Goal: Task Accomplishment & Management: Manage account settings

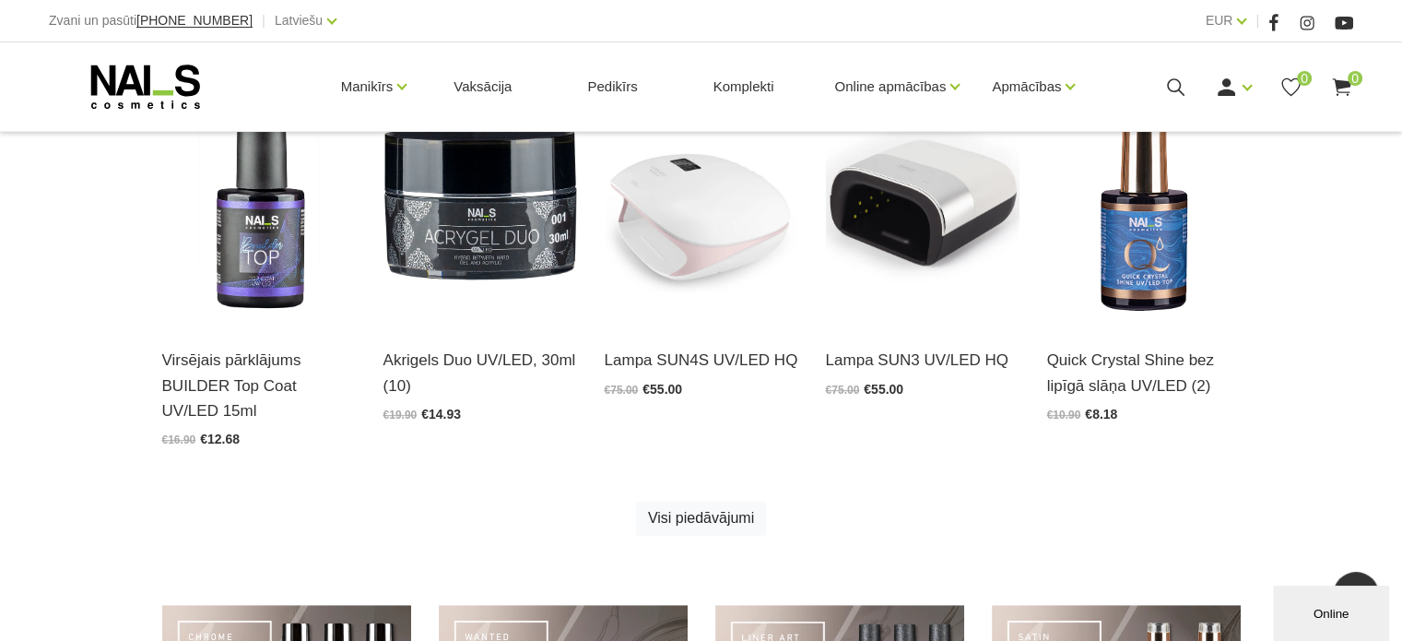
scroll to position [1290, 0]
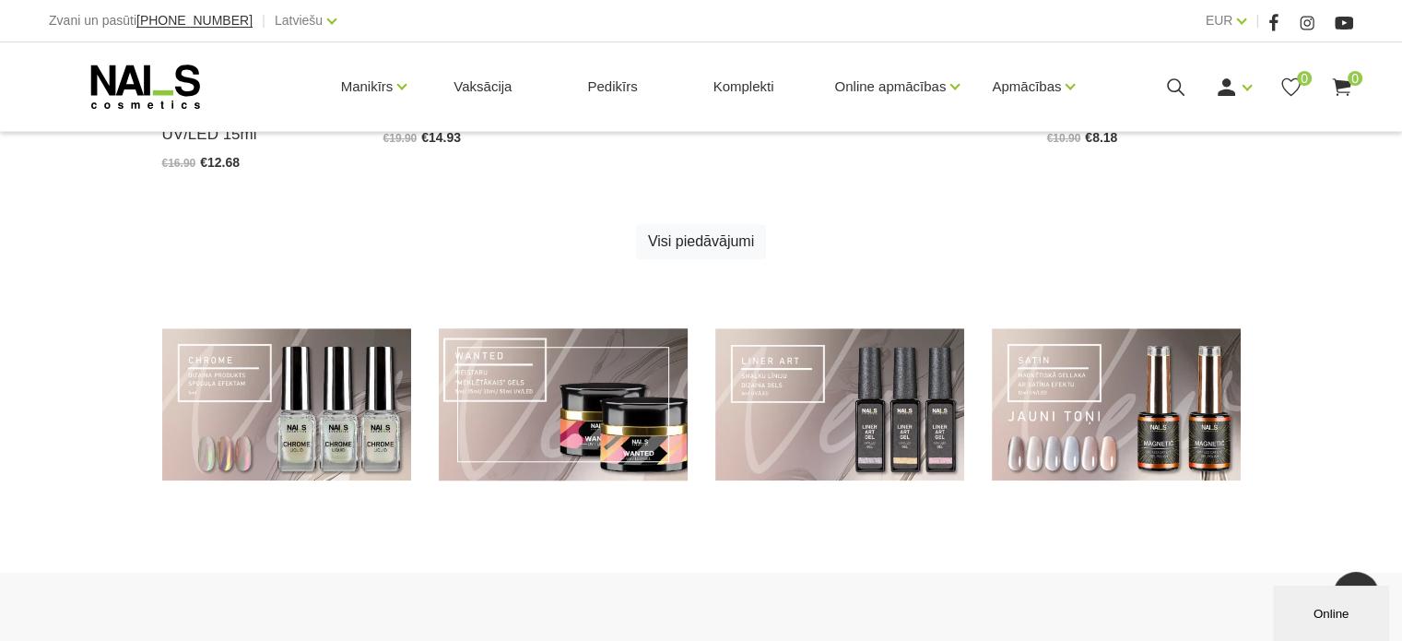
click at [573, 409] on link at bounding box center [563, 404] width 249 height 152
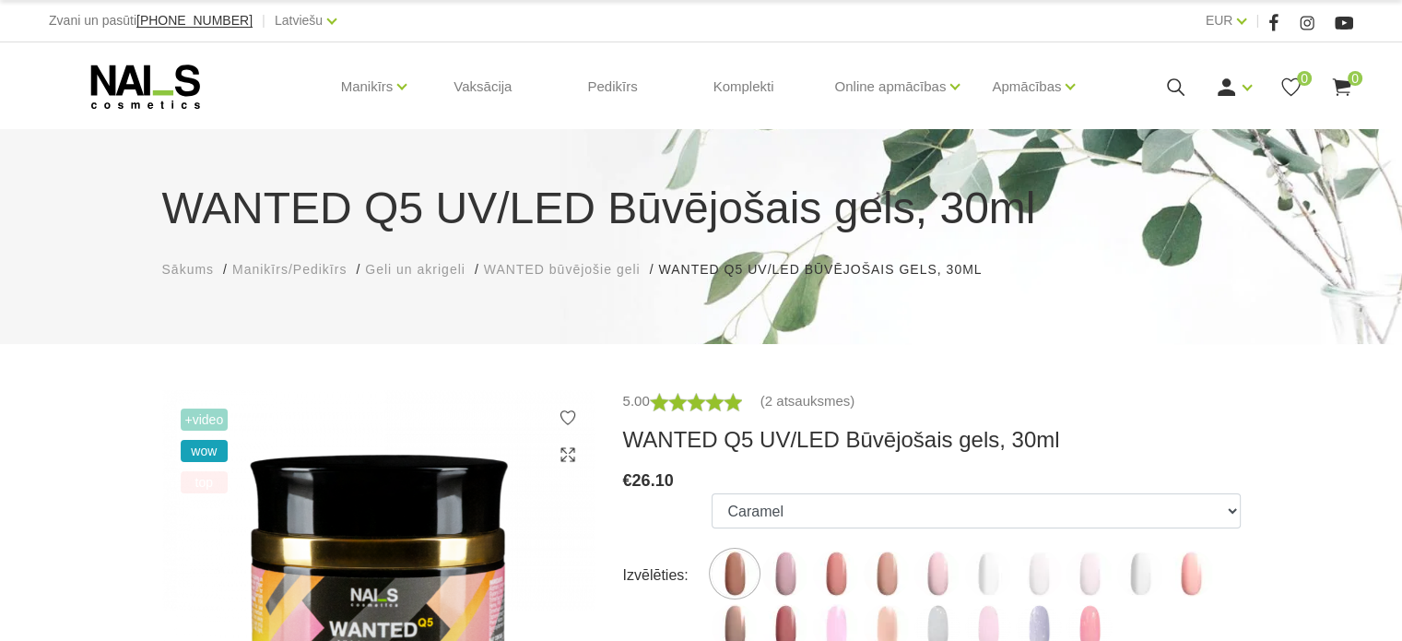
click at [608, 276] on span "WANTED būvējošie geli" at bounding box center [562, 269] width 157 height 15
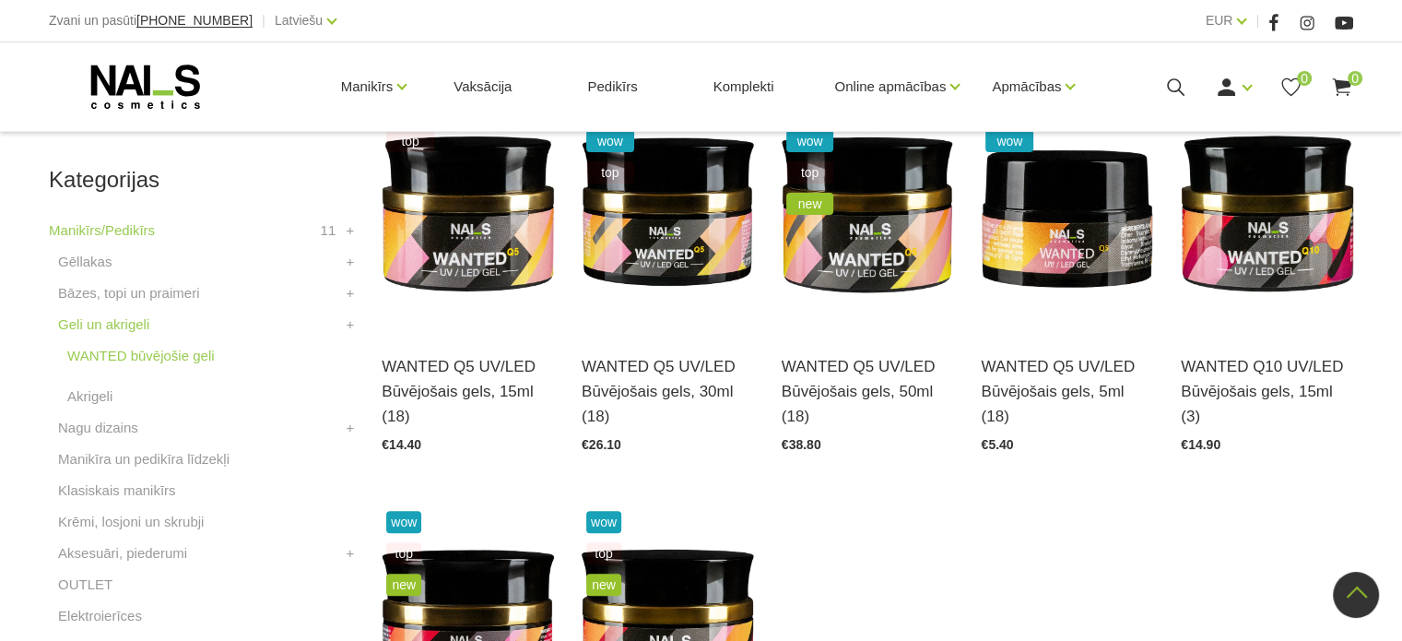
scroll to position [461, 0]
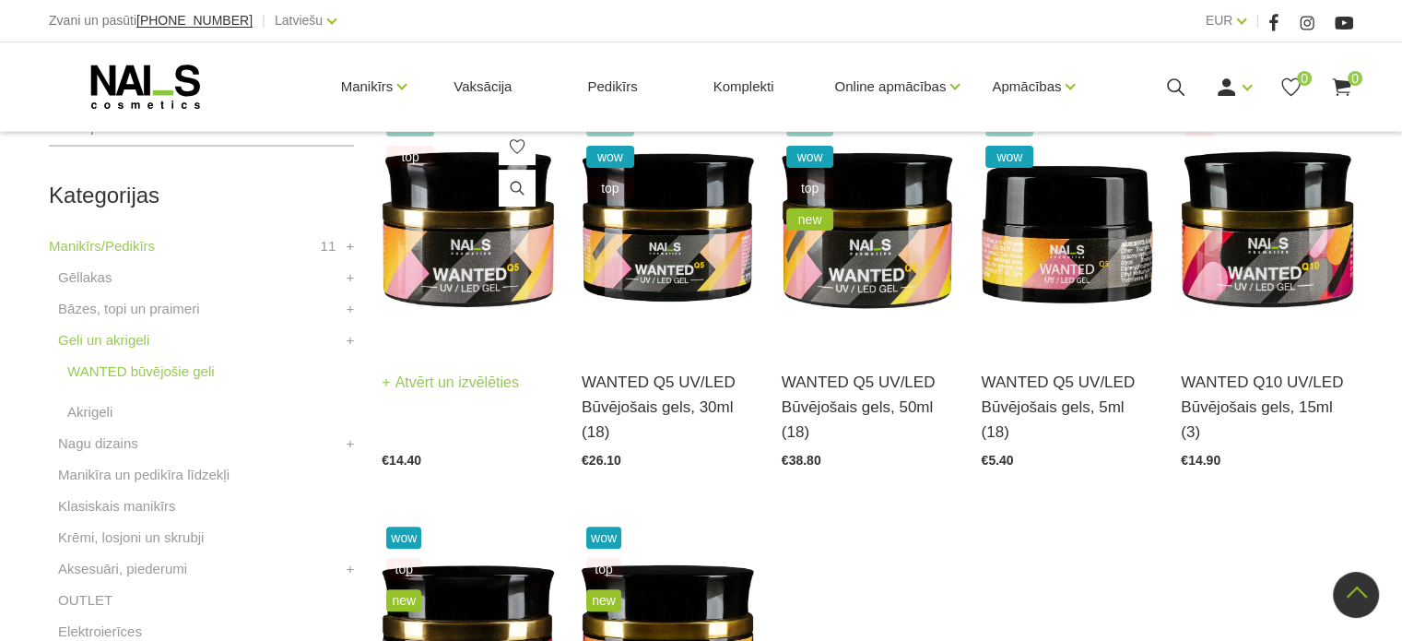
click at [488, 307] on img at bounding box center [468, 228] width 172 height 237
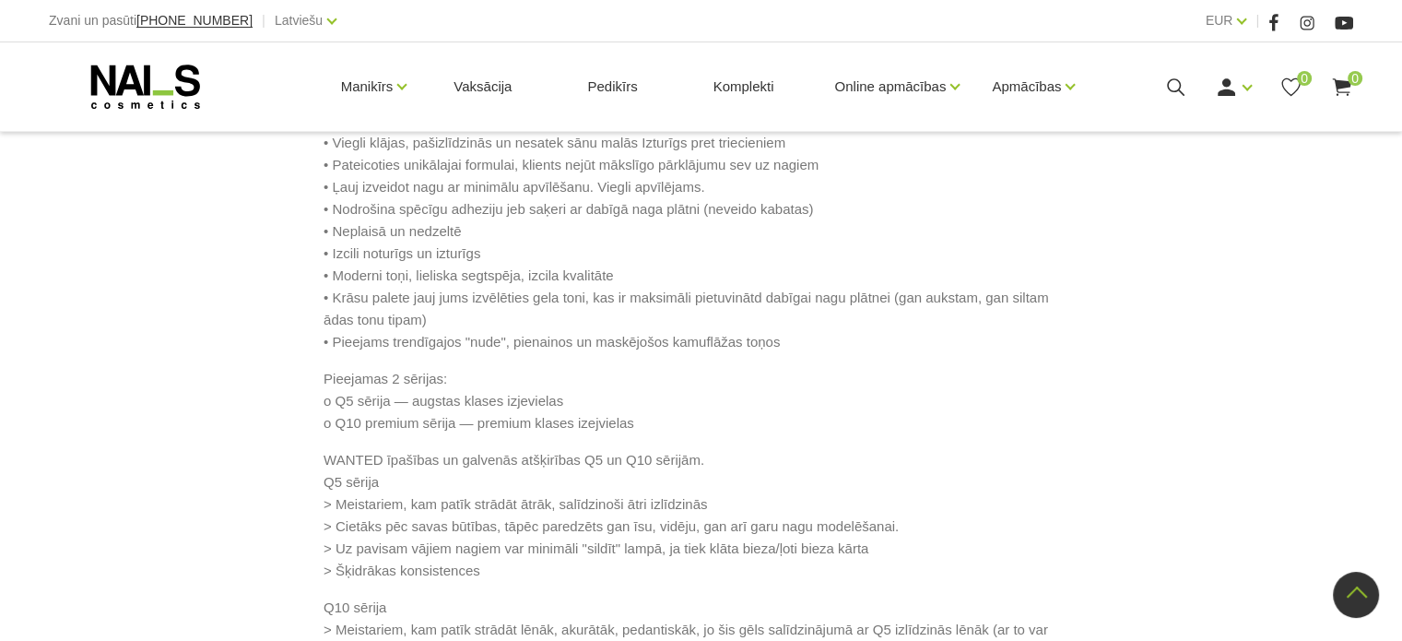
scroll to position [1290, 0]
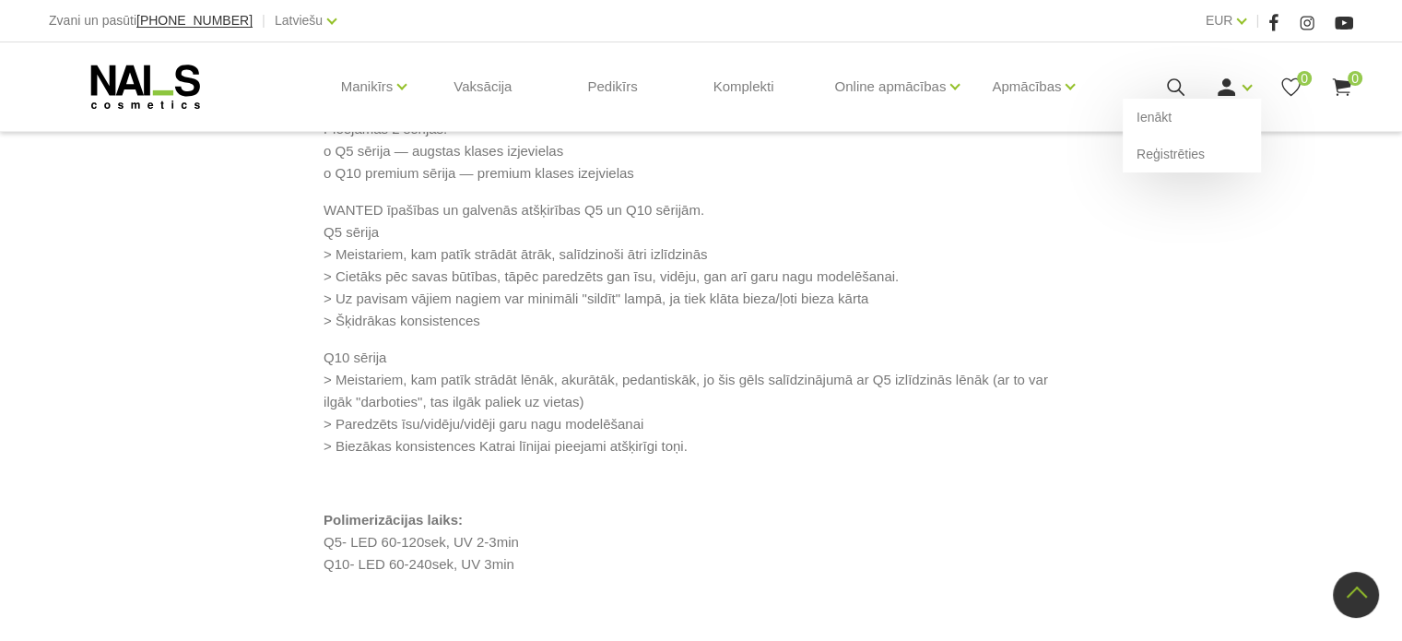
click at [1221, 88] on icon at bounding box center [1226, 87] width 23 height 23
click at [1143, 117] on link "Ienākt" at bounding box center [1192, 117] width 138 height 37
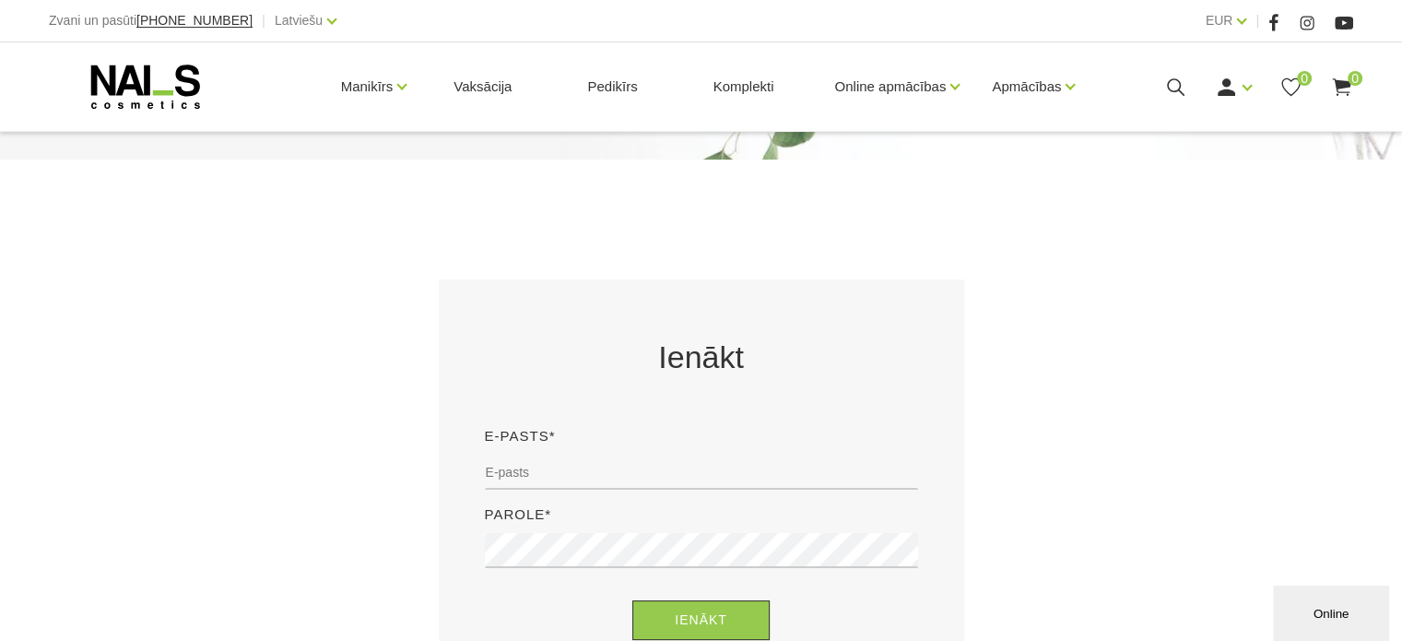
click at [565, 498] on div "Ienākt E-pasts* Parole* Ienākt Aimirsi paroli?" at bounding box center [701, 521] width 461 height 373
click at [565, 494] on div "E-pasts*" at bounding box center [701, 464] width 461 height 78
click at [567, 481] on input "email" at bounding box center [701, 471] width 433 height 35
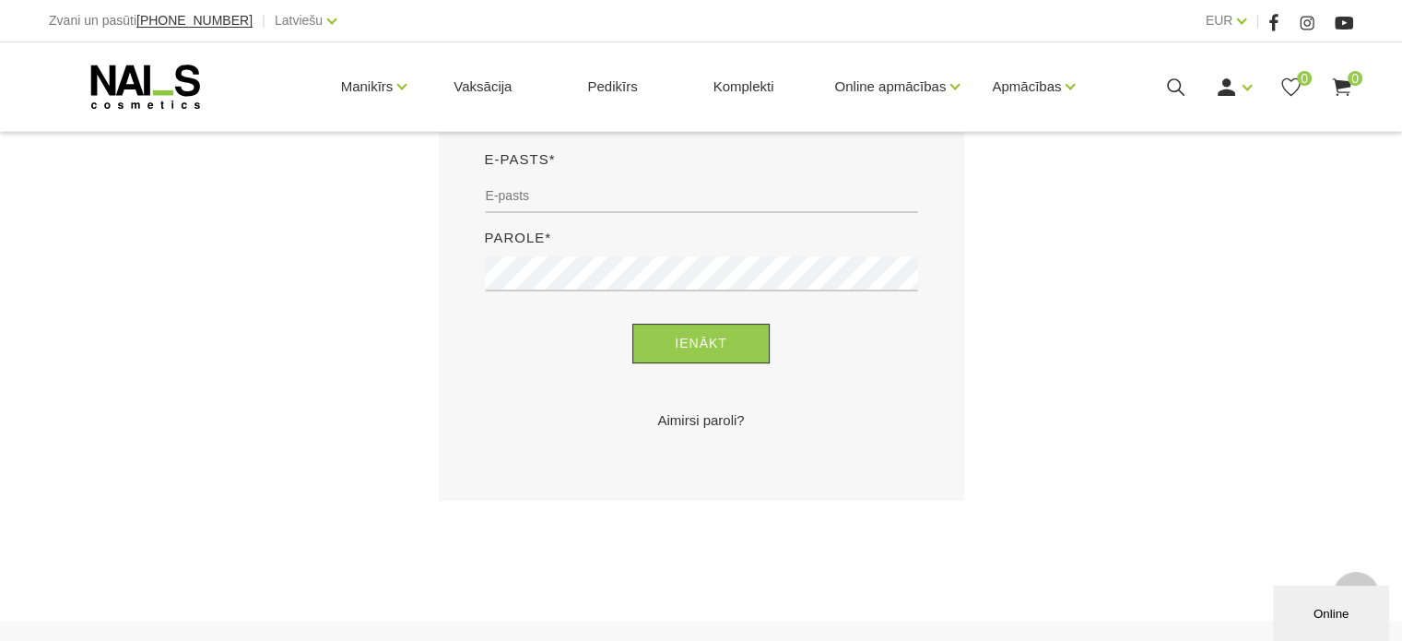
click at [914, 466] on div "Ienākt E-pasts* Parole* Ienākt Aimirsi paroli?" at bounding box center [701, 252] width 525 height 498
click at [723, 417] on link "Aimirsi paroli?" at bounding box center [701, 420] width 433 height 22
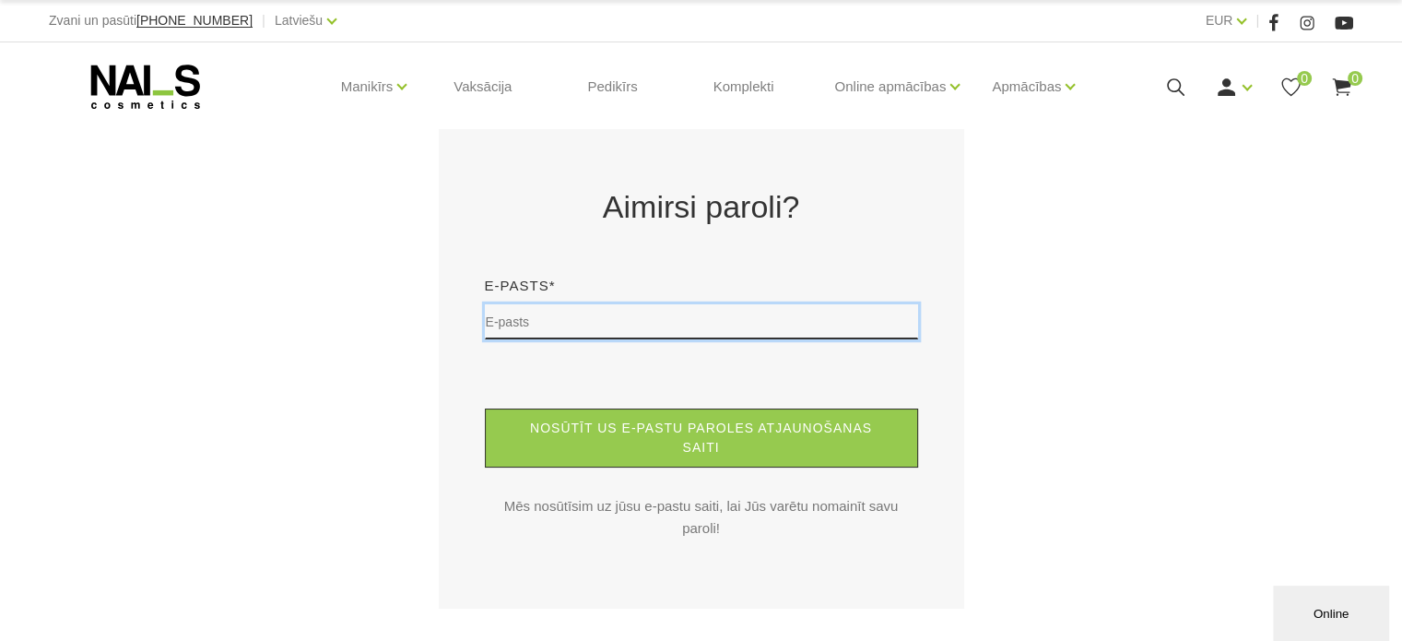
click at [674, 331] on input "text" at bounding box center [701, 321] width 433 height 35
type input "kitija.aishe@gmail.com"
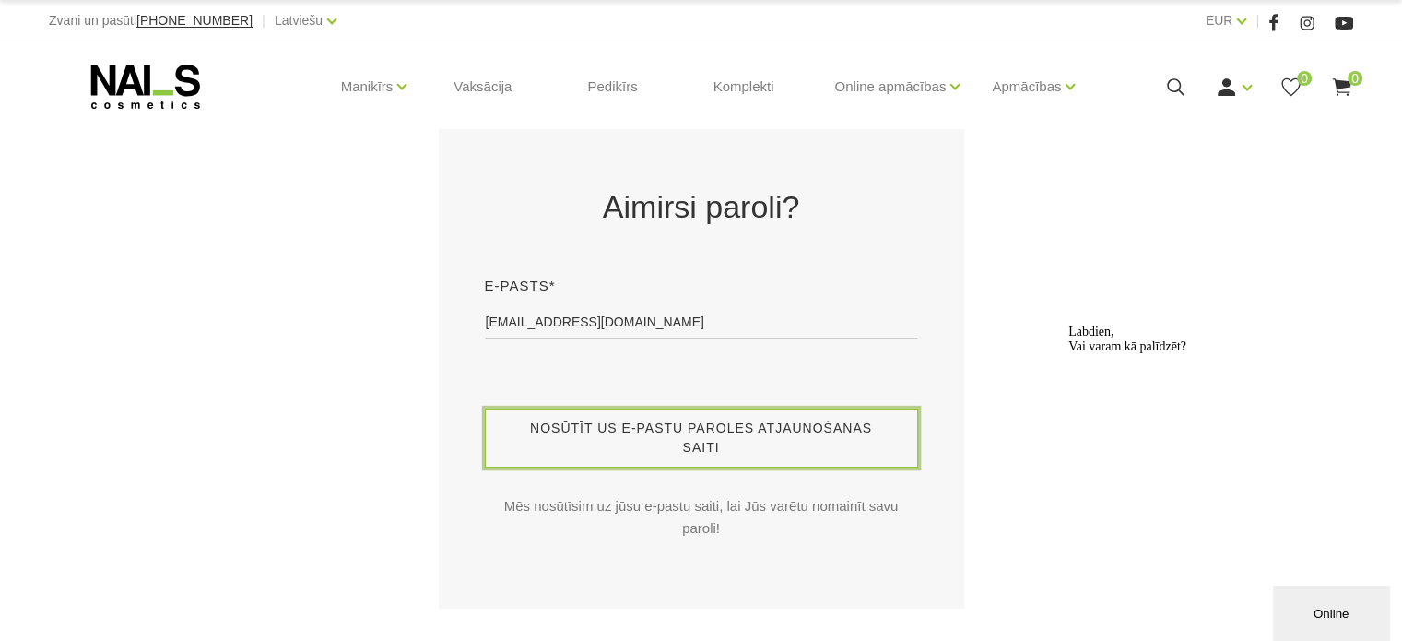
click at [698, 418] on button "Nosūtīt us e-pastu paroles atjaunošanas saiti" at bounding box center [701, 437] width 433 height 59
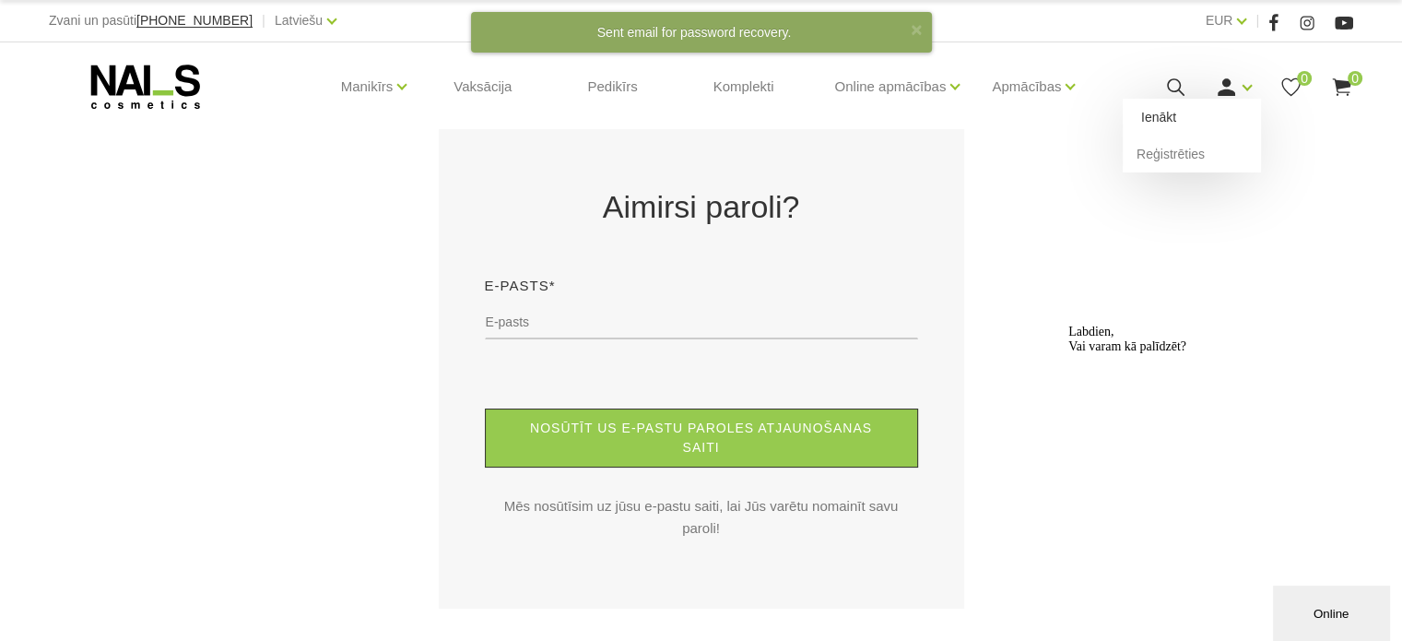
click at [1194, 112] on link "Ienākt" at bounding box center [1192, 117] width 138 height 37
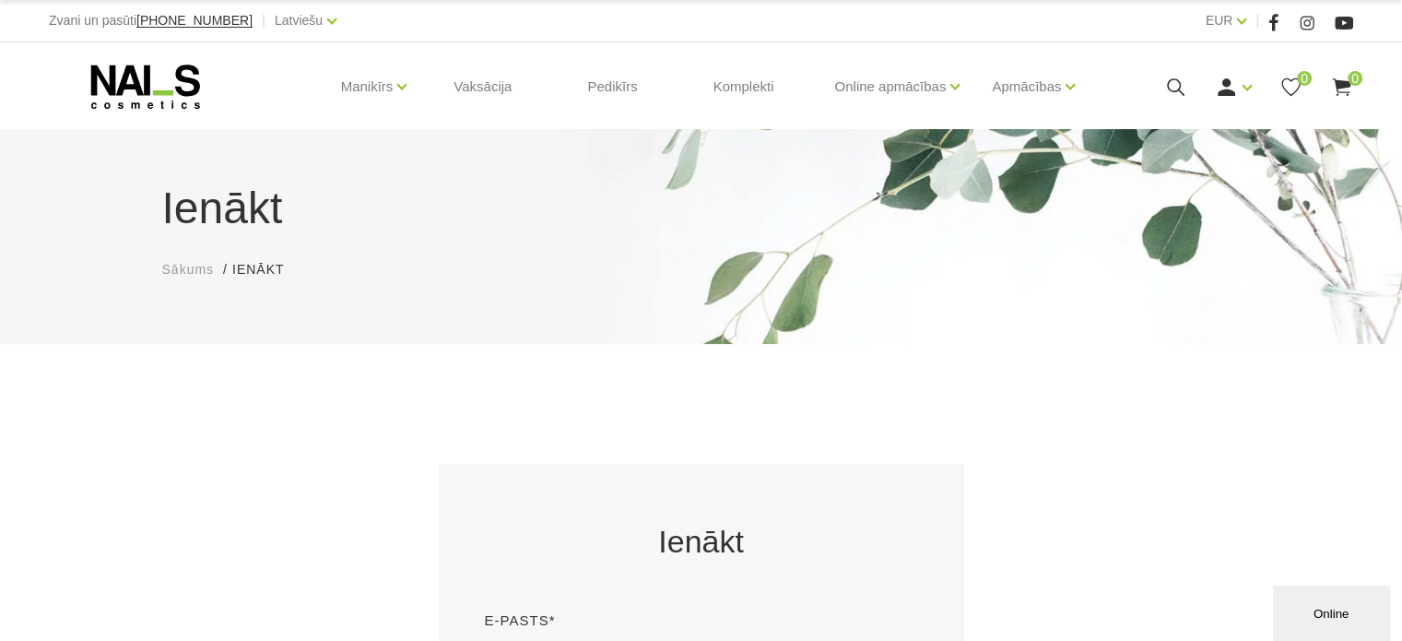
scroll to position [184, 0]
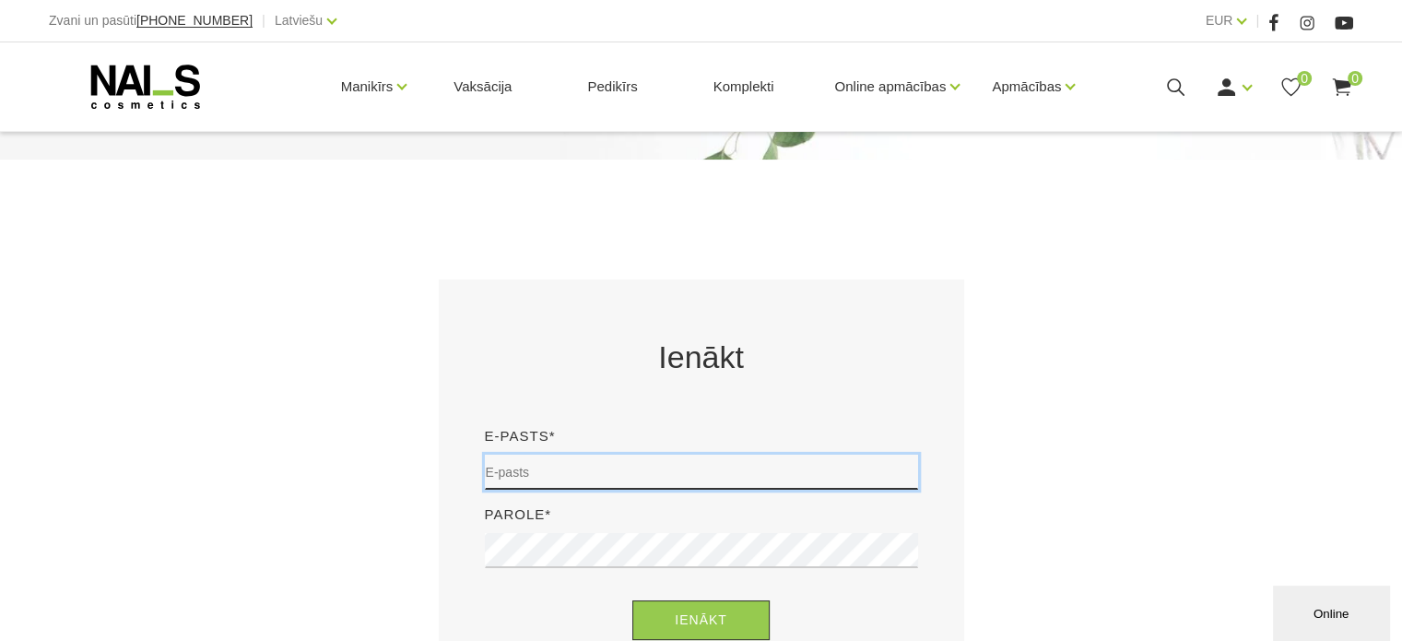
click at [575, 465] on input "email" at bounding box center [701, 471] width 433 height 35
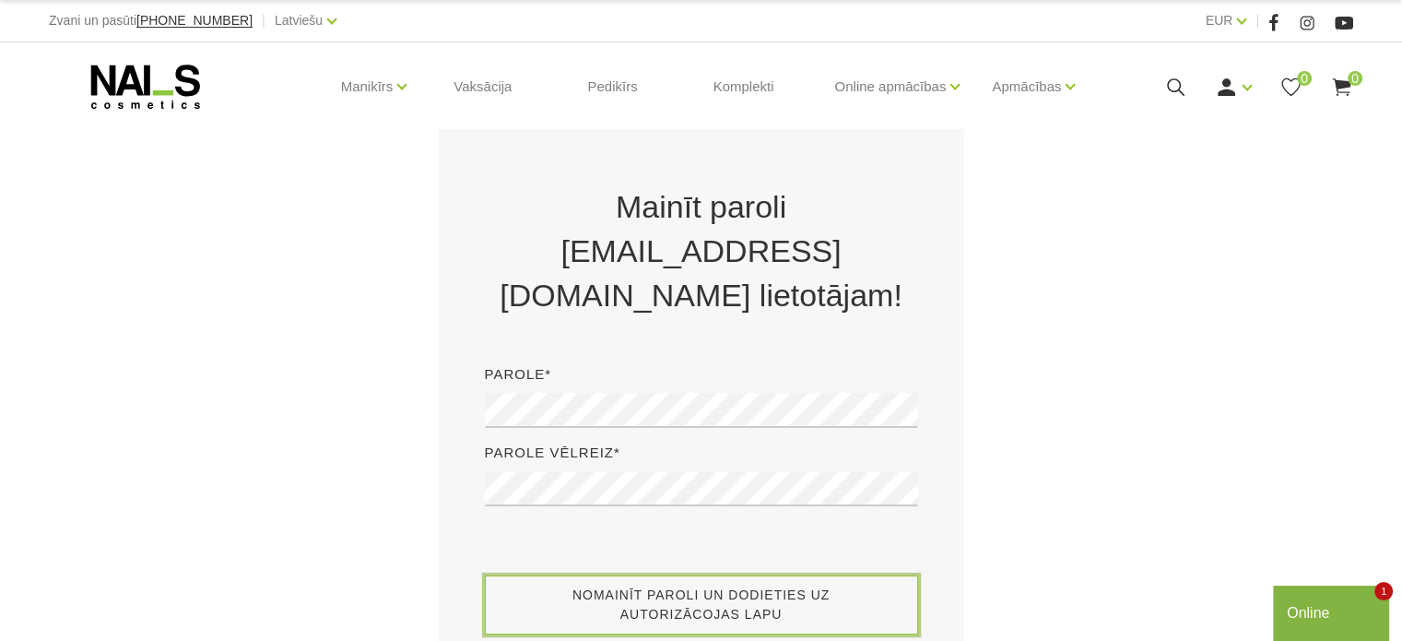
click at [662, 593] on button "Nomainīt paroli un dodieties uz autorizācojas lapu" at bounding box center [701, 604] width 433 height 59
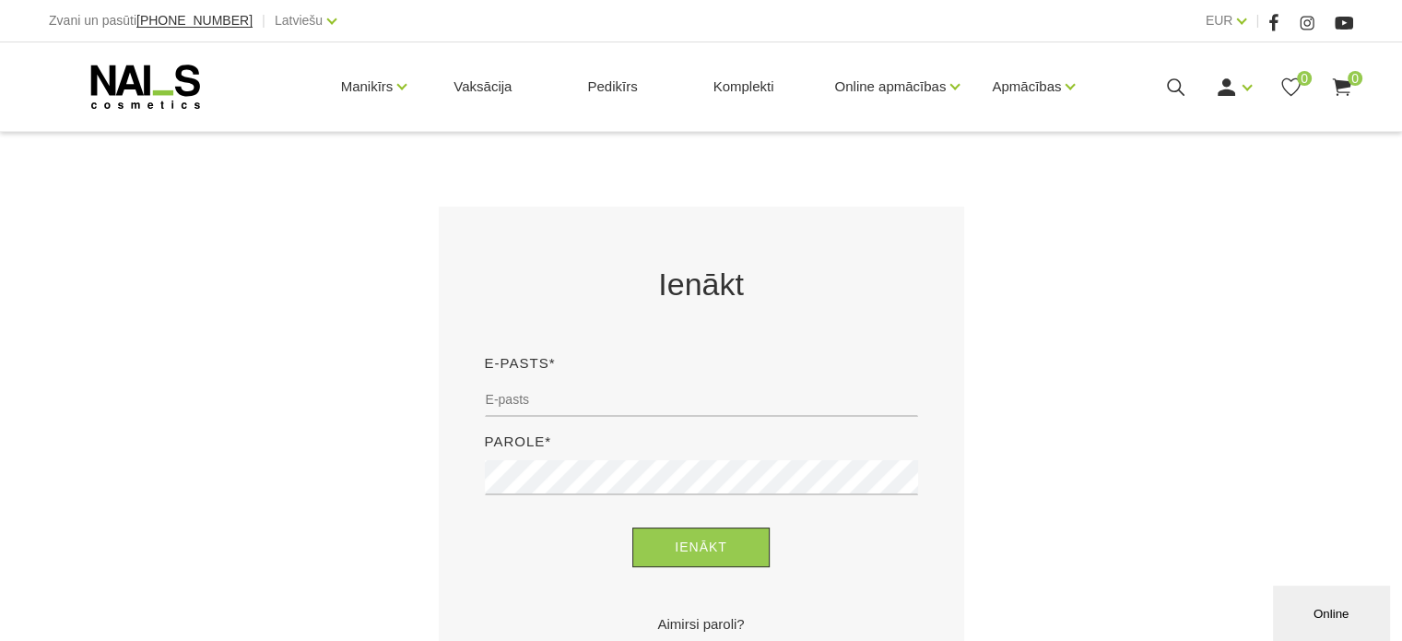
scroll to position [277, 0]
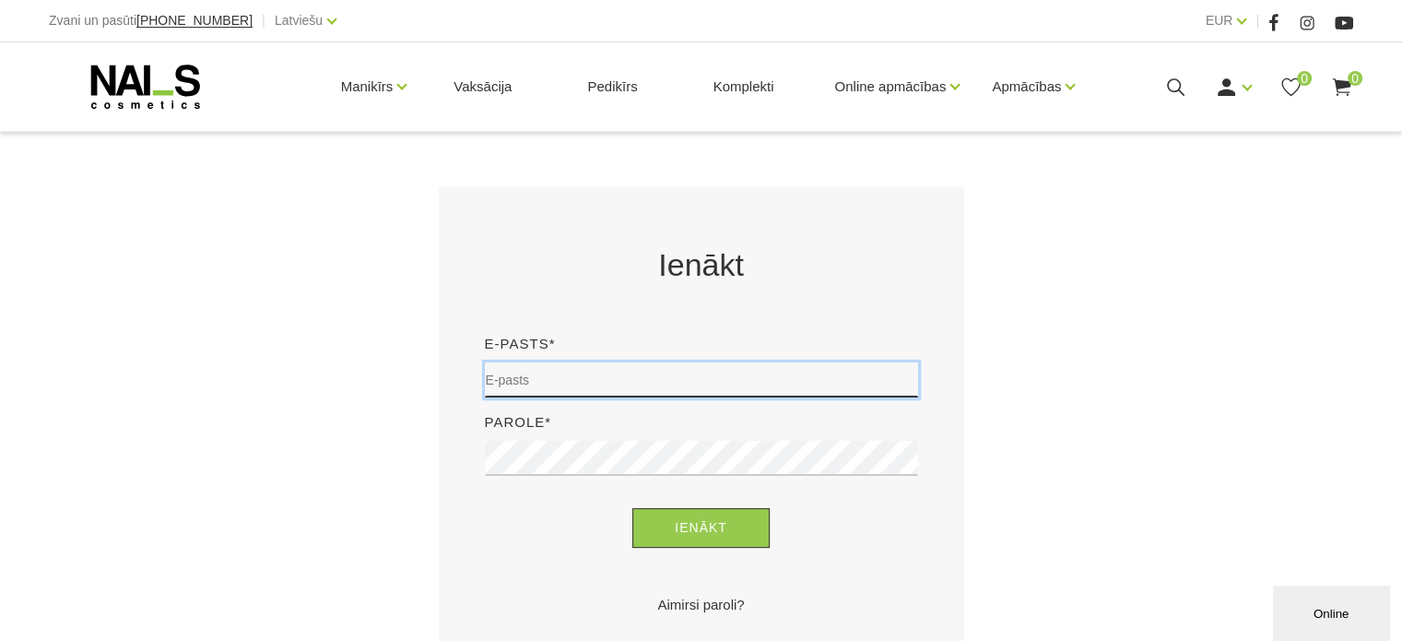
click at [658, 382] on input "email" at bounding box center [701, 379] width 433 height 35
type input "kitija.aishe@gmail.com"
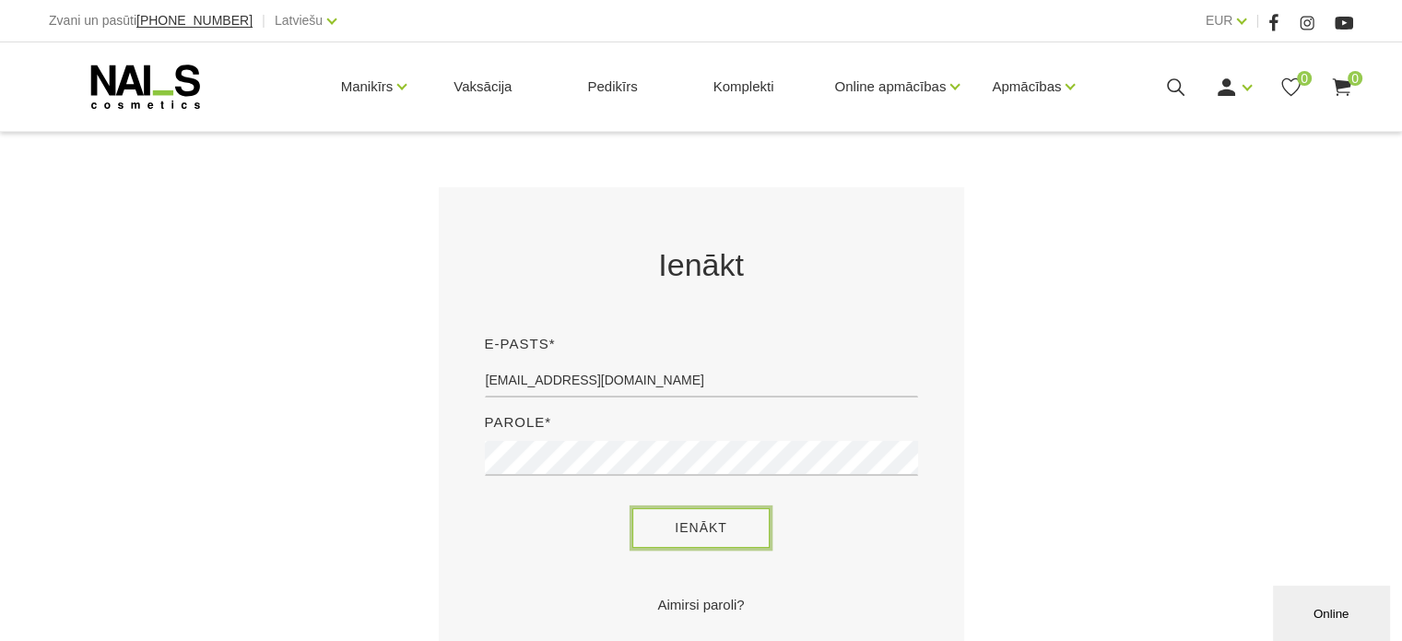
click at [698, 535] on button "Ienākt" at bounding box center [700, 528] width 137 height 40
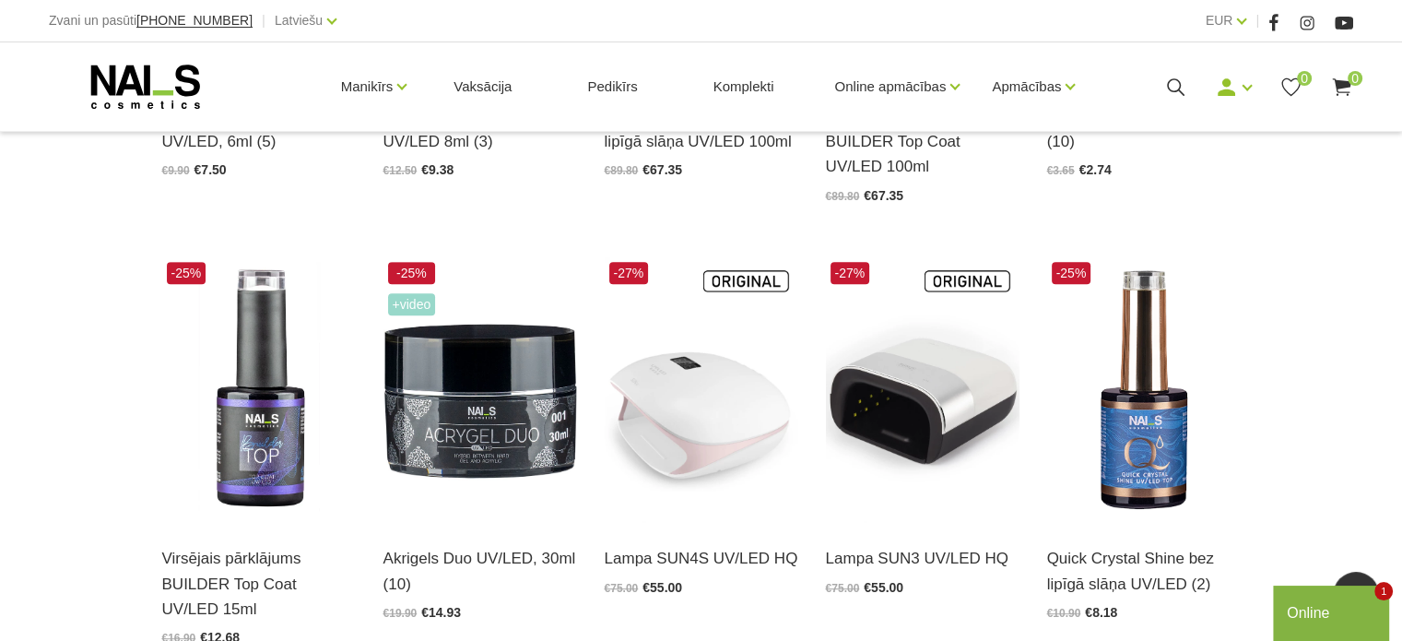
scroll to position [830, 0]
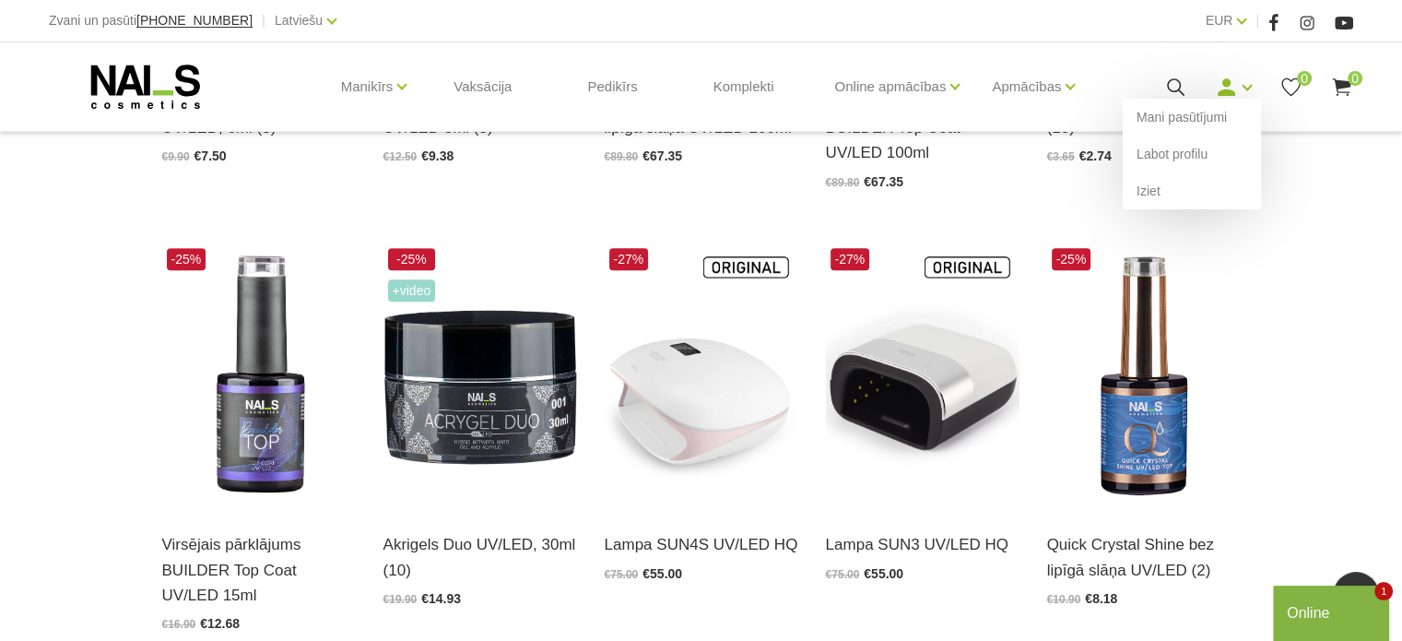
click at [1243, 89] on div "Mani pasūtījumi Labot profilu Iziet" at bounding box center [1233, 87] width 37 height 23
click at [1198, 112] on link "Mani pasūtījumi" at bounding box center [1192, 117] width 138 height 37
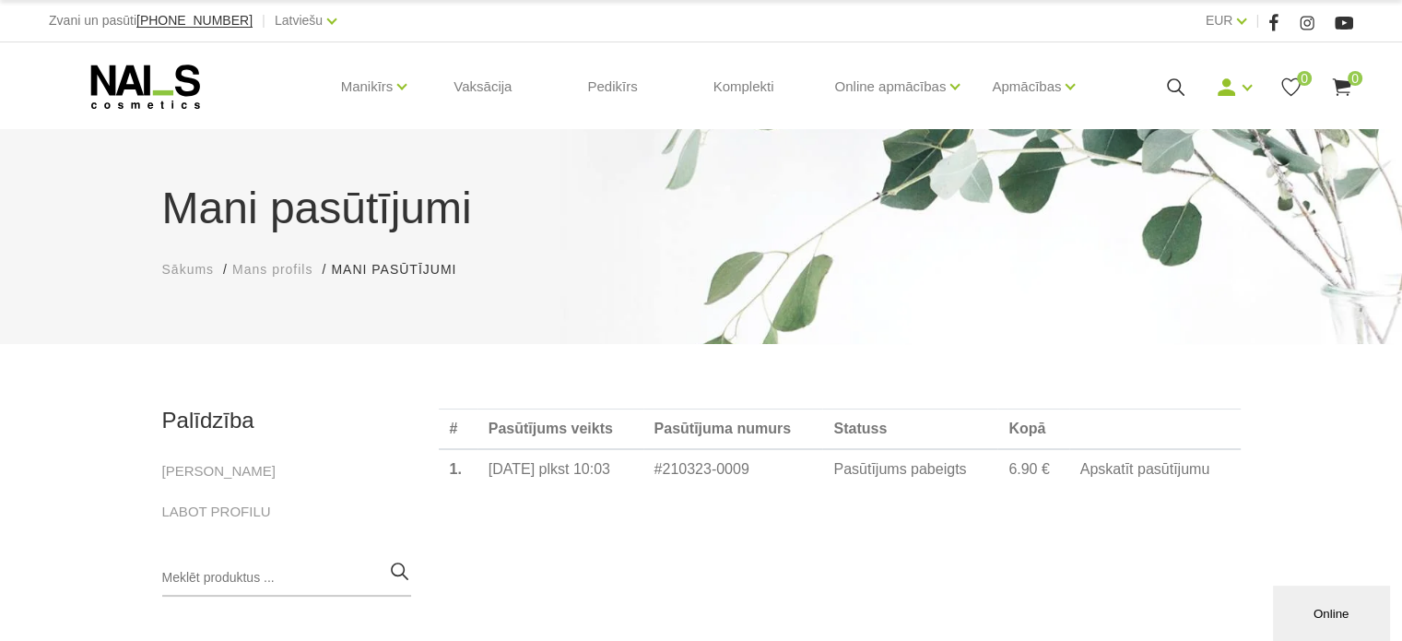
scroll to position [92, 0]
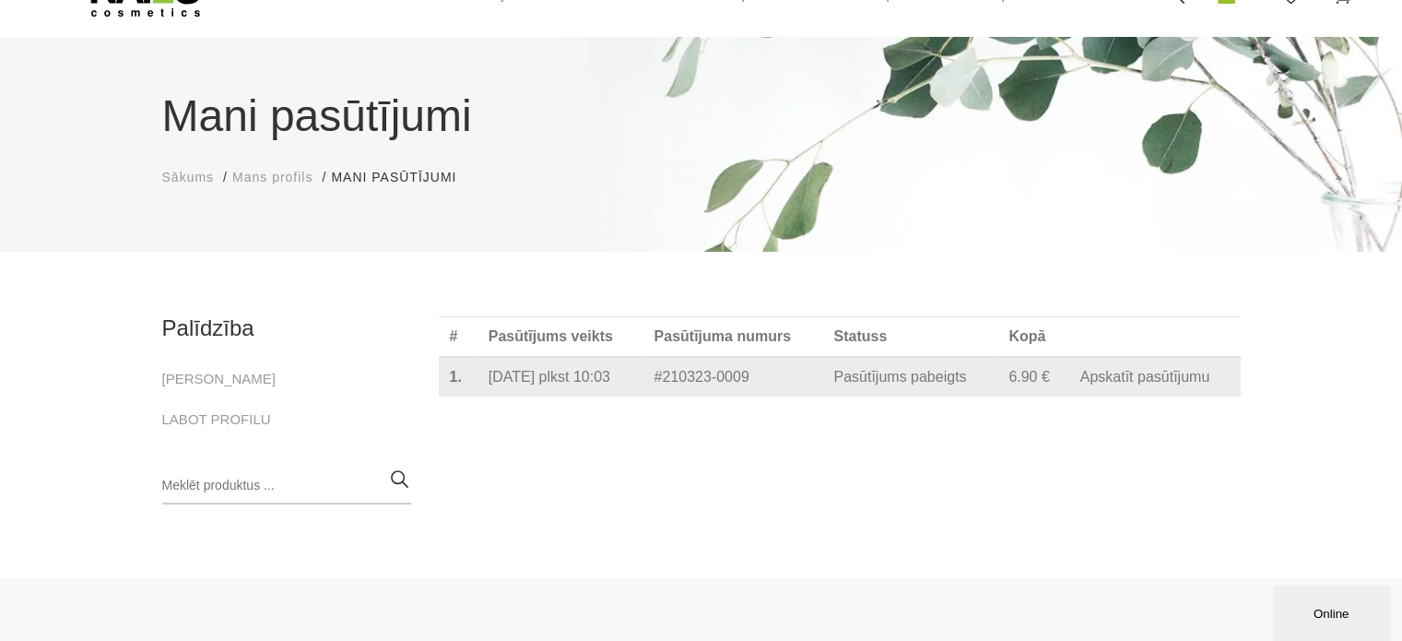
click at [1134, 383] on link "Apskatīt pasūtījumu" at bounding box center [1145, 377] width 130 height 17
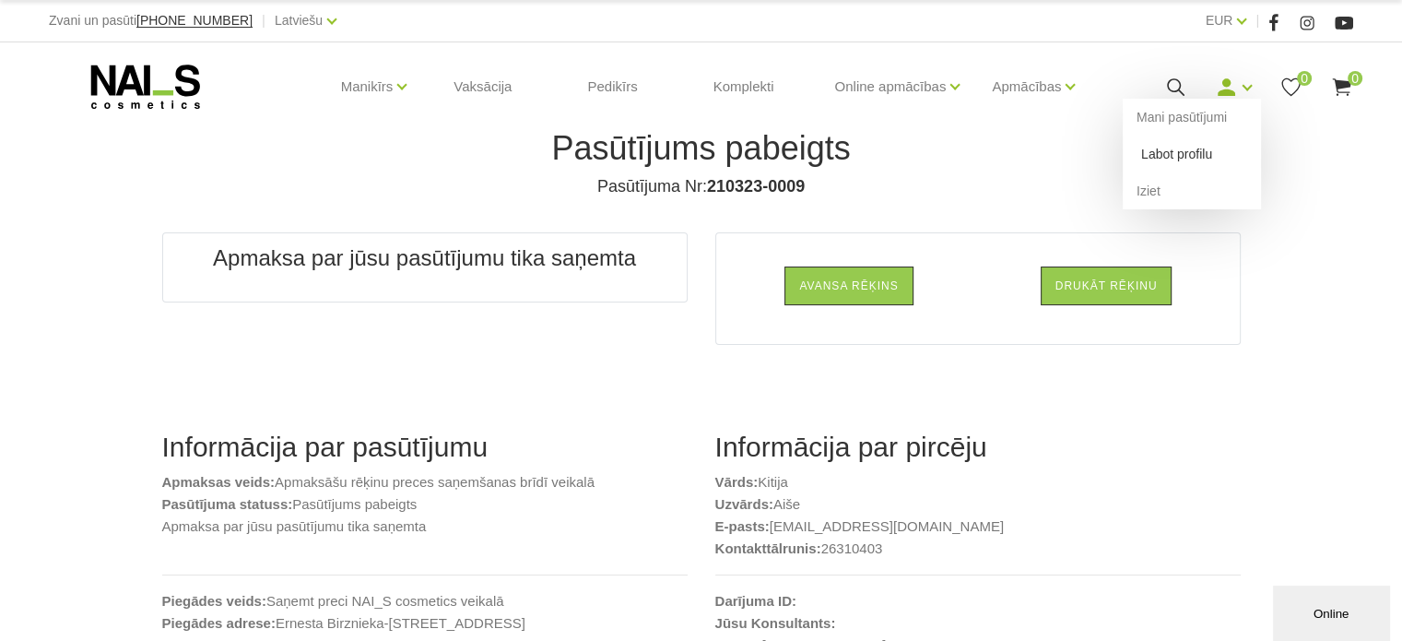
click at [1191, 147] on link "Labot profilu" at bounding box center [1192, 153] width 138 height 37
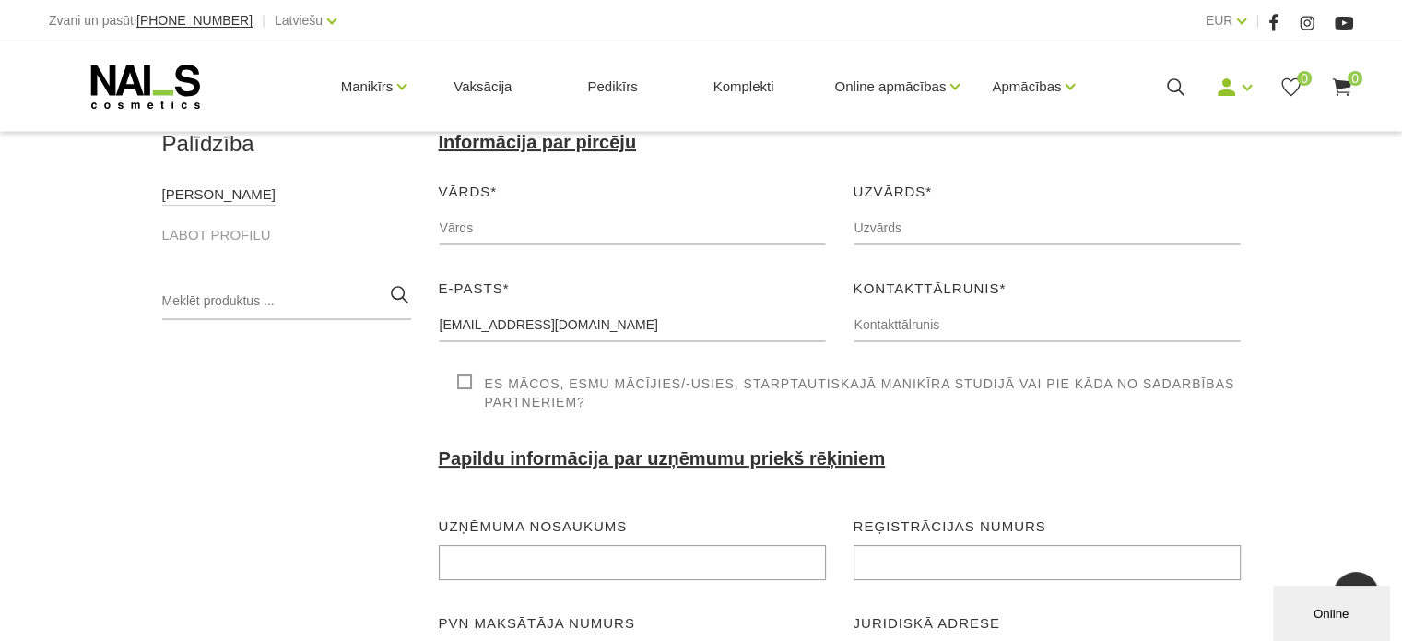
scroll to position [184, 0]
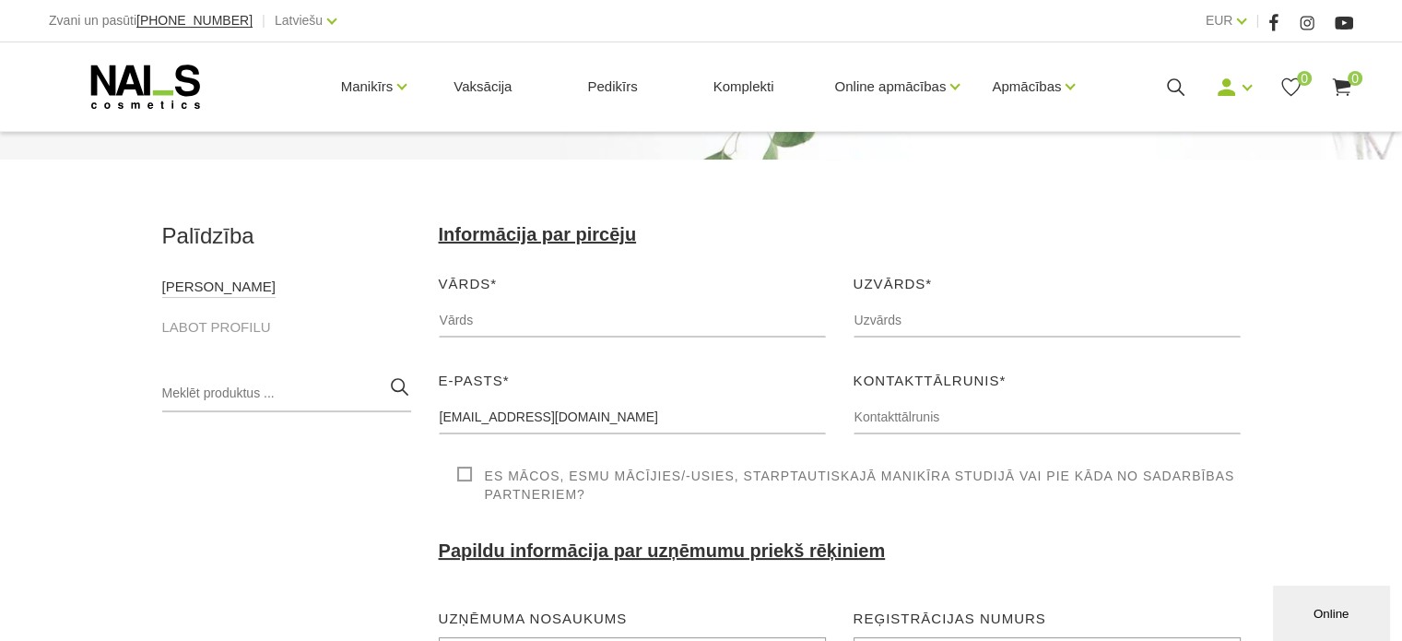
click at [215, 287] on link "MANI PASŪTĪJUMI" at bounding box center [218, 287] width 113 height 22
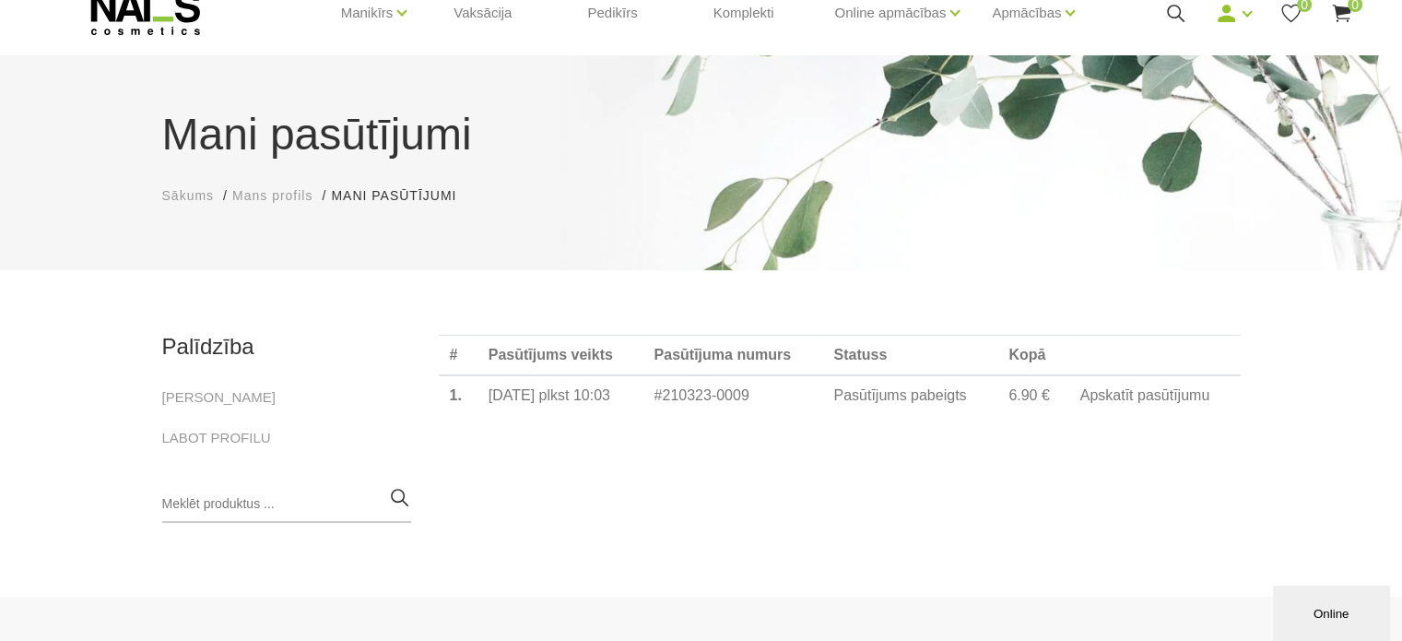
scroll to position [92, 0]
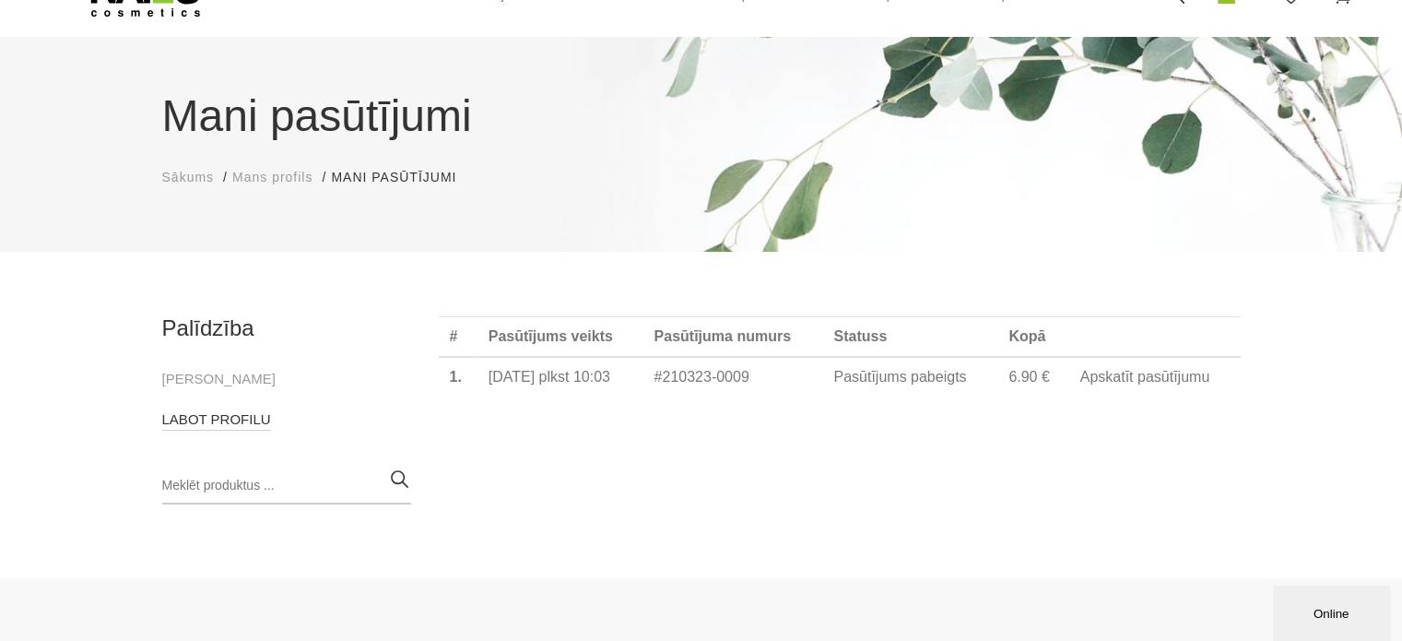
click at [243, 412] on link "LABOT PROFILU" at bounding box center [216, 419] width 109 height 22
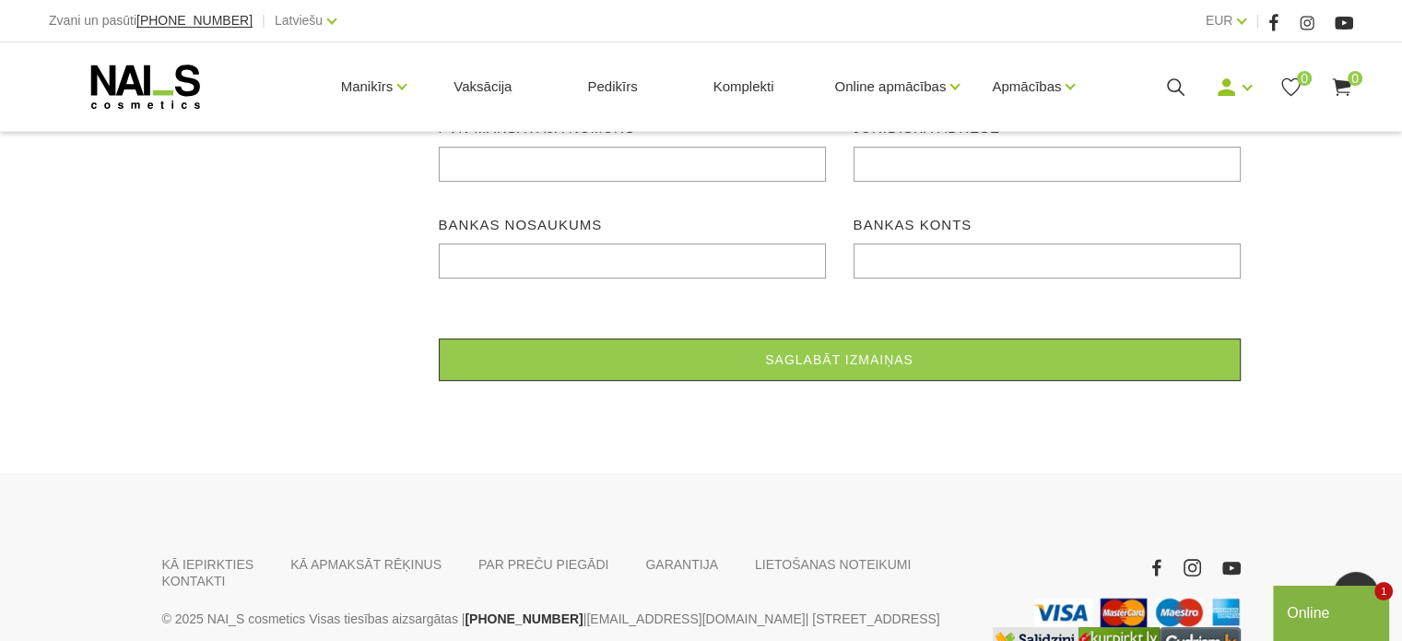
scroll to position [830, 0]
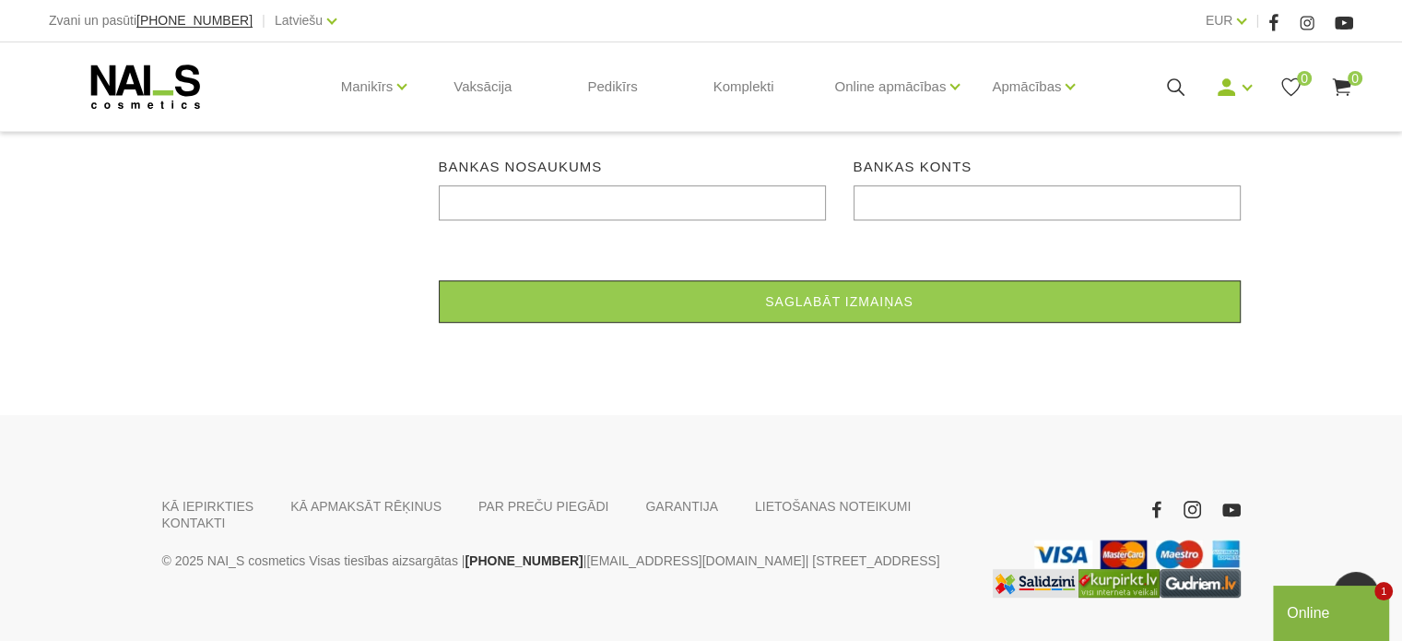
click at [168, 84] on icon at bounding box center [146, 87] width 194 height 46
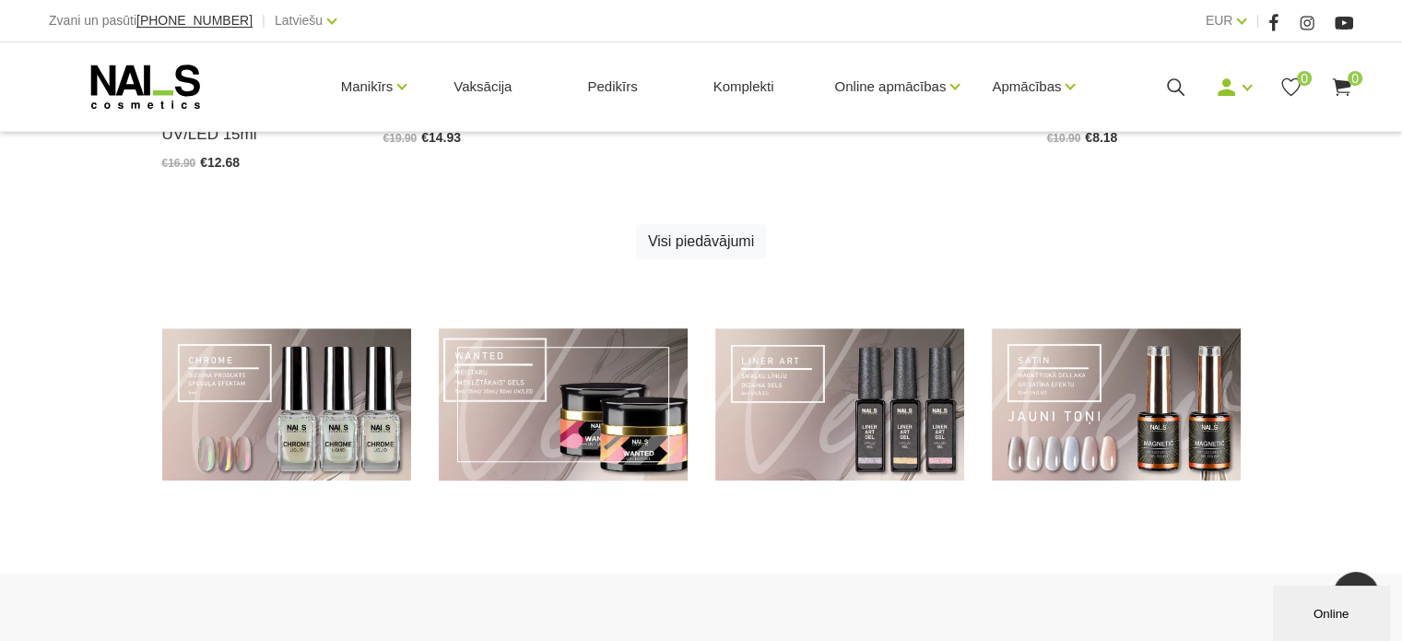
scroll to position [1383, 0]
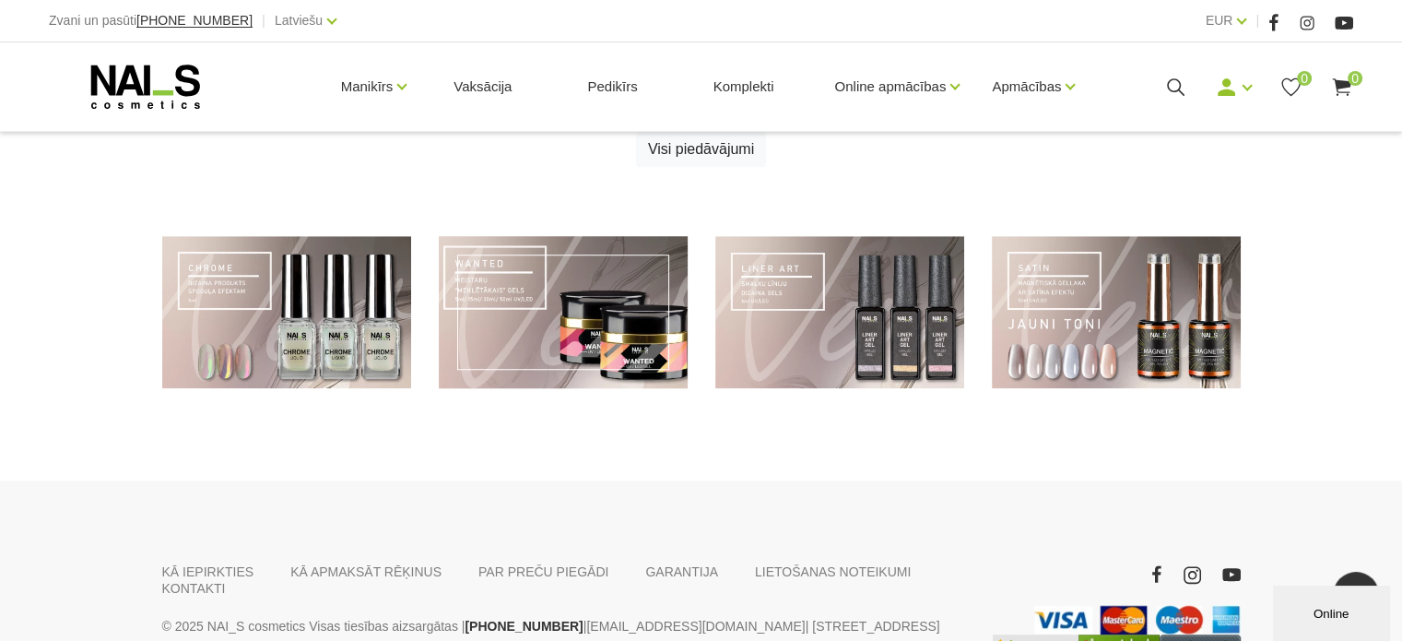
click at [559, 364] on link at bounding box center [563, 312] width 249 height 152
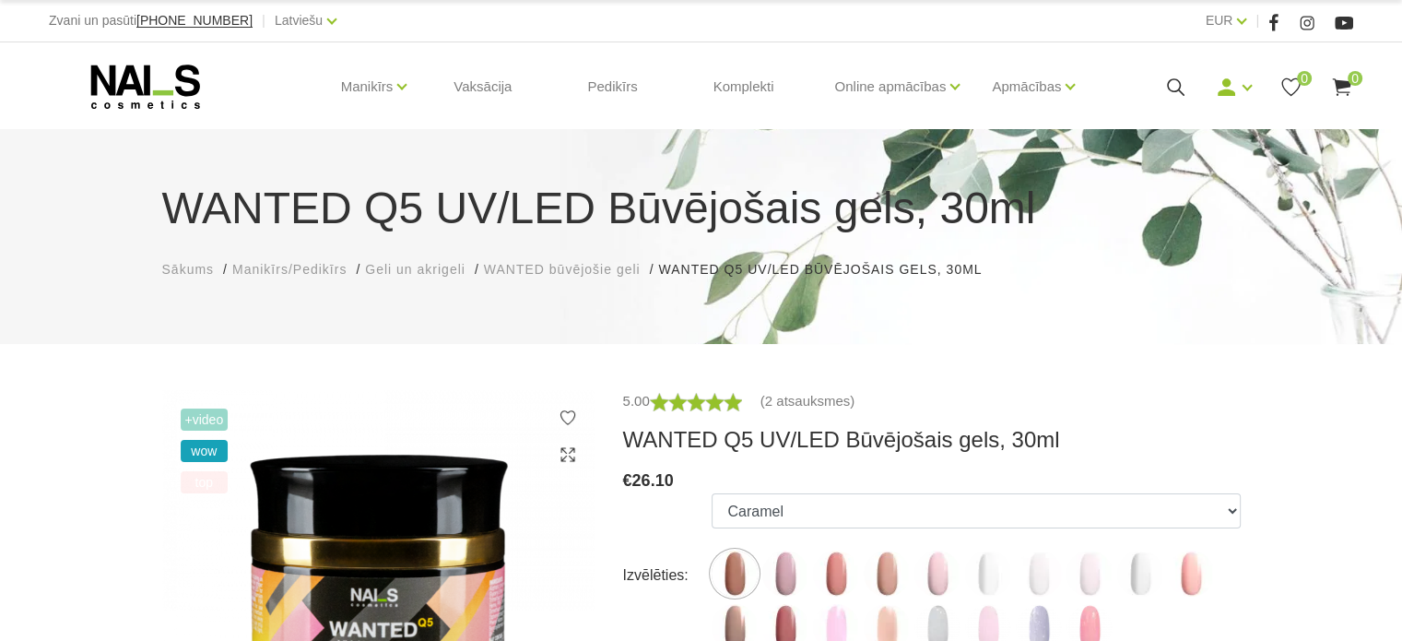
click at [580, 271] on span "WANTED būvējošie geli" at bounding box center [562, 269] width 157 height 15
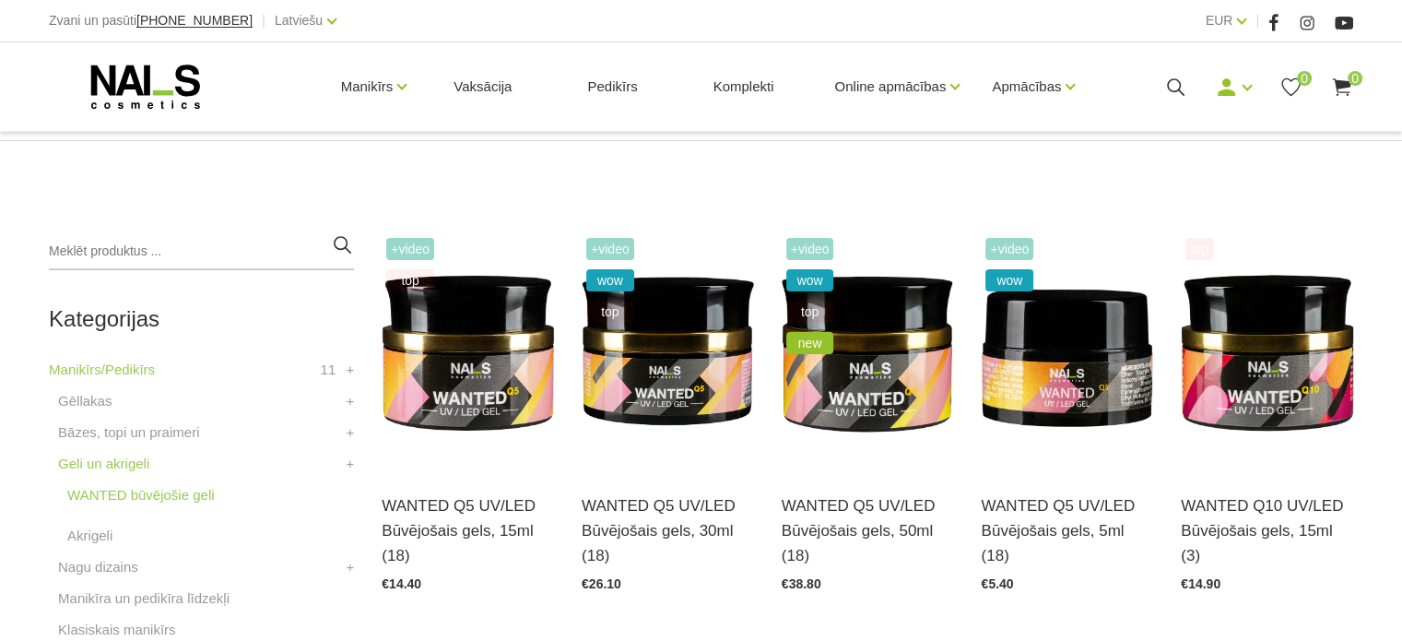
scroll to position [369, 0]
